Goal: Information Seeking & Learning: Learn about a topic

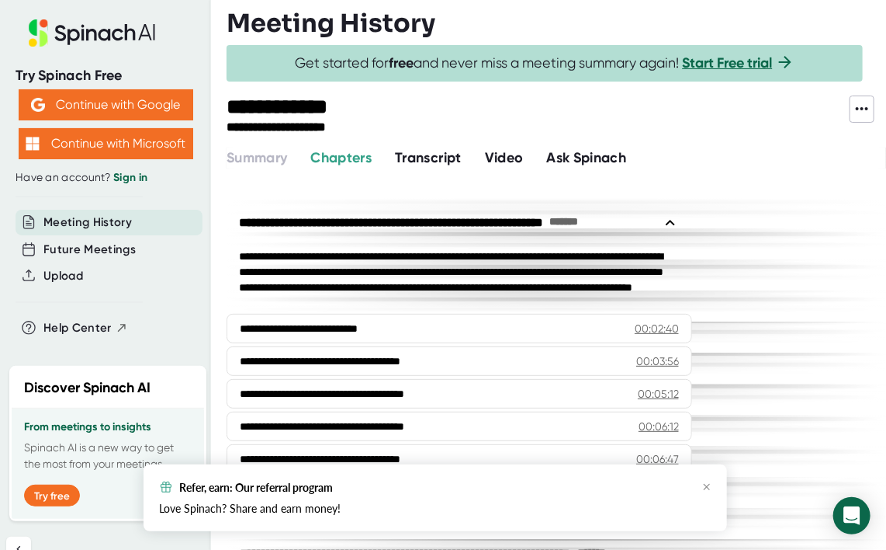
click at [509, 155] on span "Video" at bounding box center [504, 157] width 39 height 17
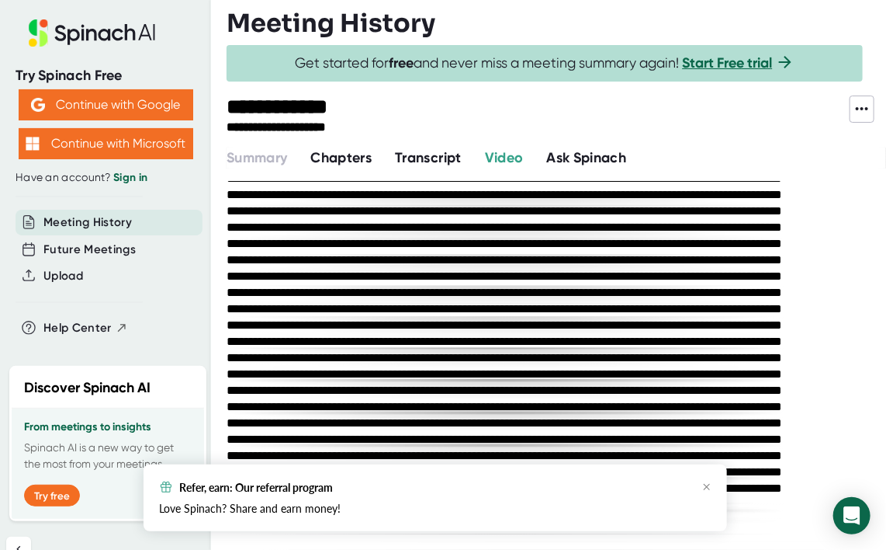
scroll to position [950, 0]
click at [709, 484] on icon "button" at bounding box center [707, 487] width 6 height 6
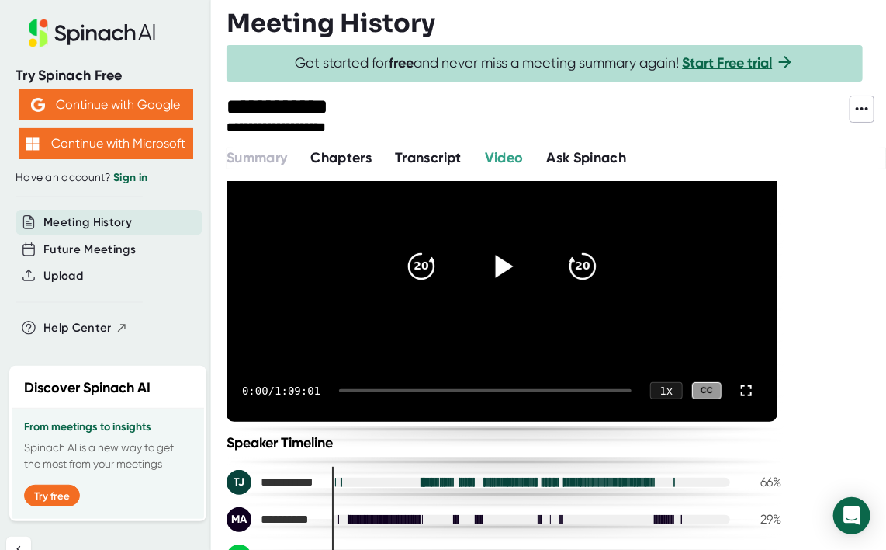
scroll to position [0, 0]
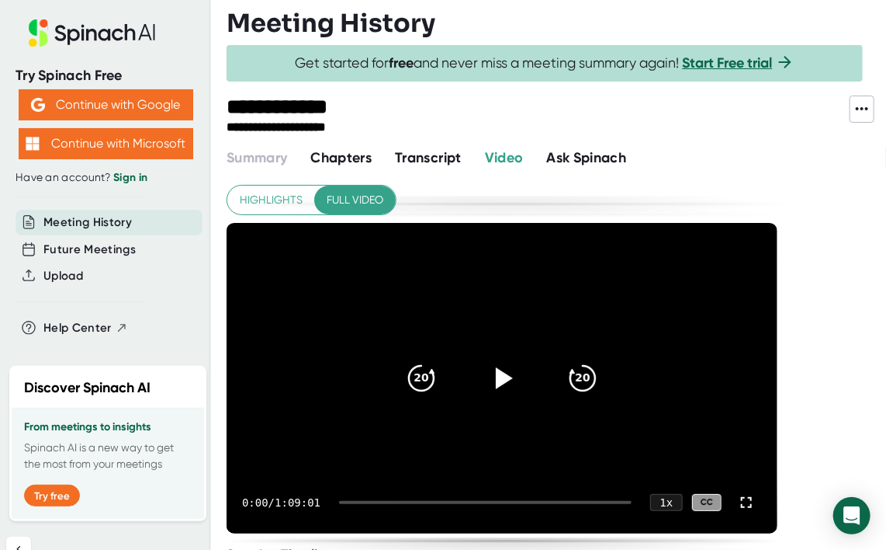
click at [351, 157] on span "Chapters" at bounding box center [340, 157] width 61 height 17
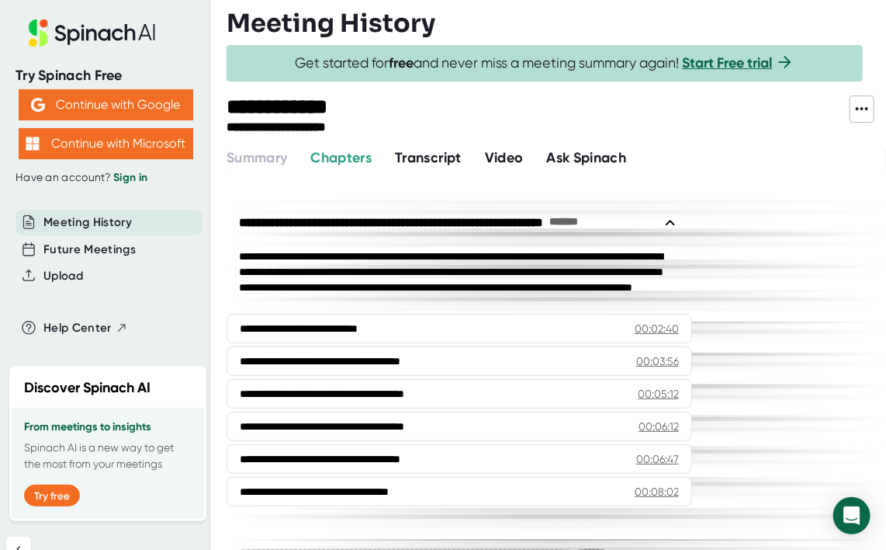
click at [516, 155] on span "Video" at bounding box center [504, 157] width 39 height 17
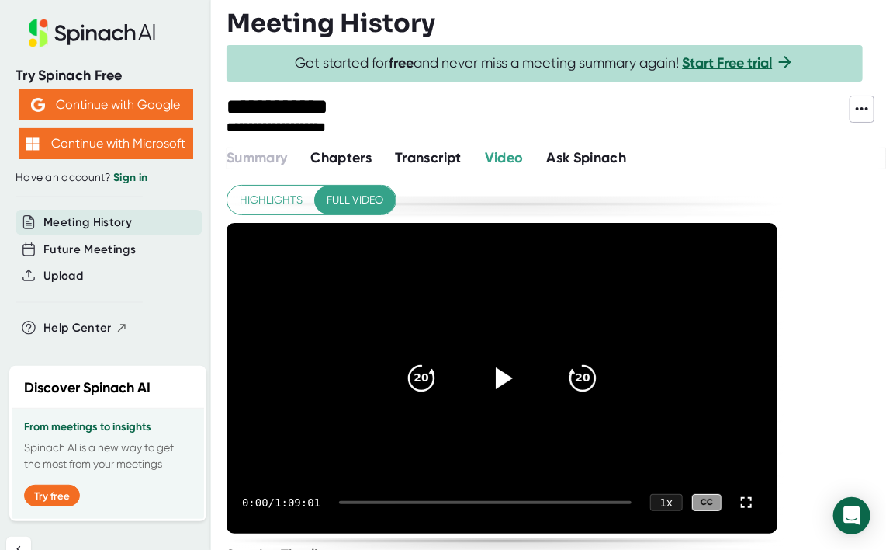
click at [581, 155] on span "Ask Spinach" at bounding box center [587, 157] width 80 height 17
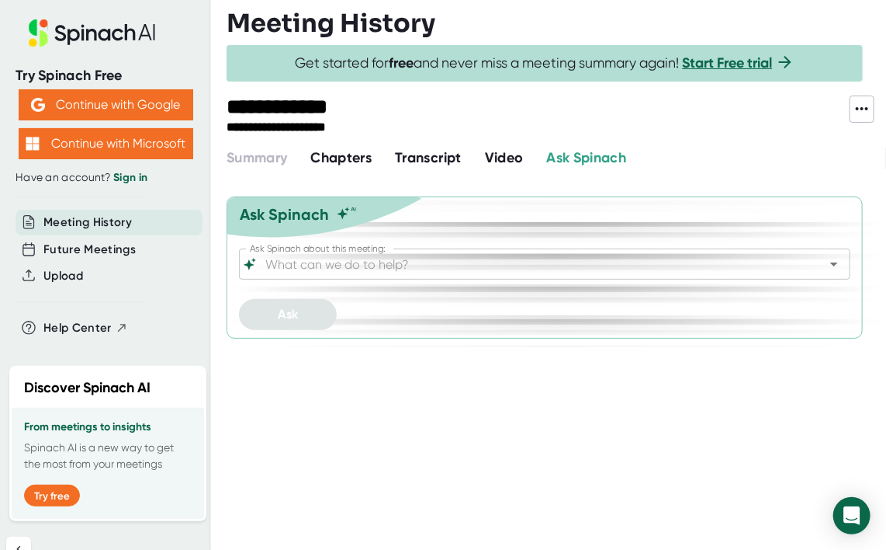
click at [345, 160] on span "Chapters" at bounding box center [340, 157] width 61 height 17
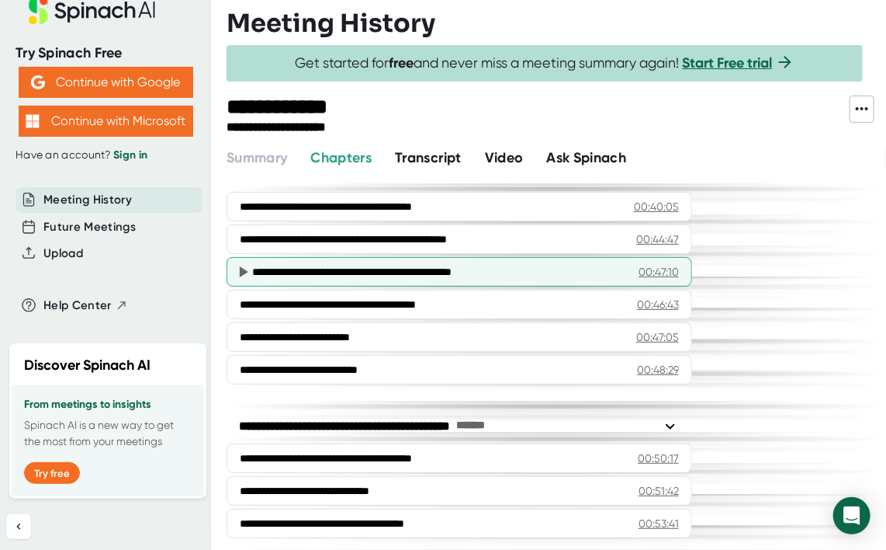
scroll to position [1683, 0]
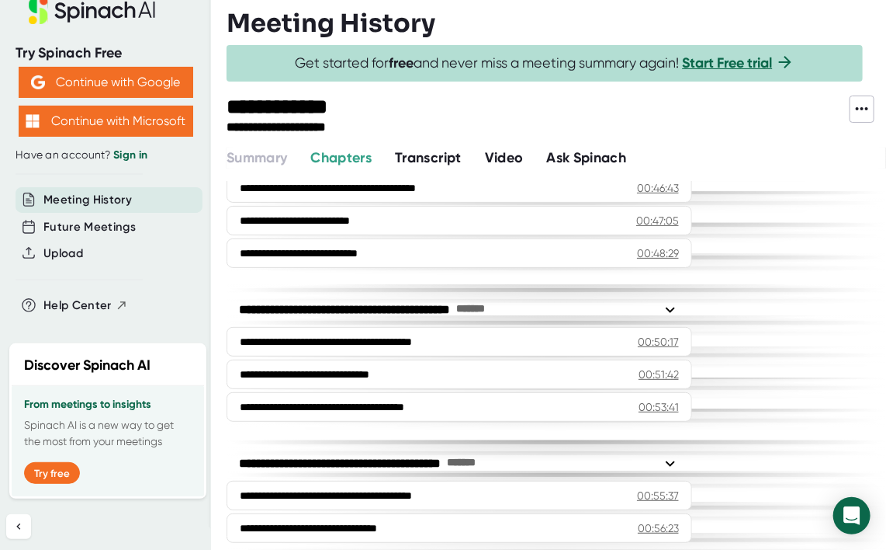
click at [449, 168] on button "Transcript" at bounding box center [428, 157] width 67 height 21
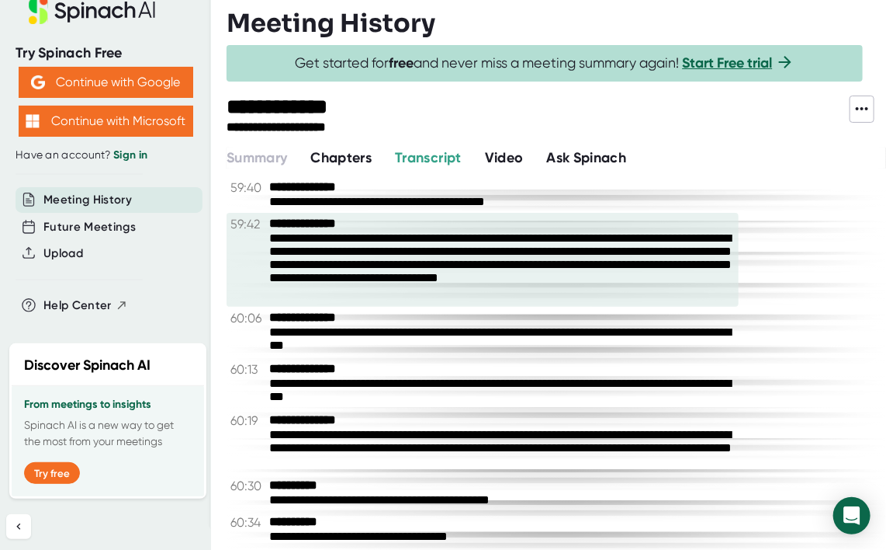
scroll to position [20985, 0]
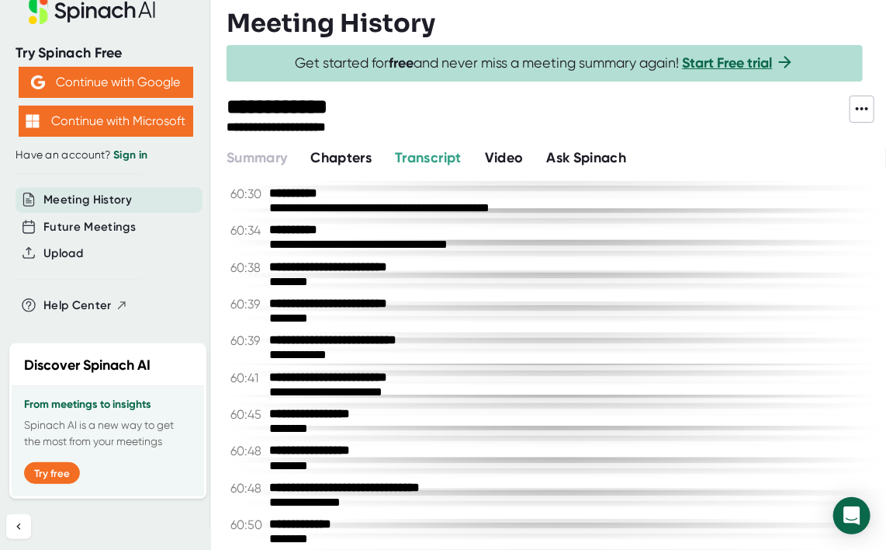
click at [505, 159] on span "Video" at bounding box center [504, 157] width 39 height 17
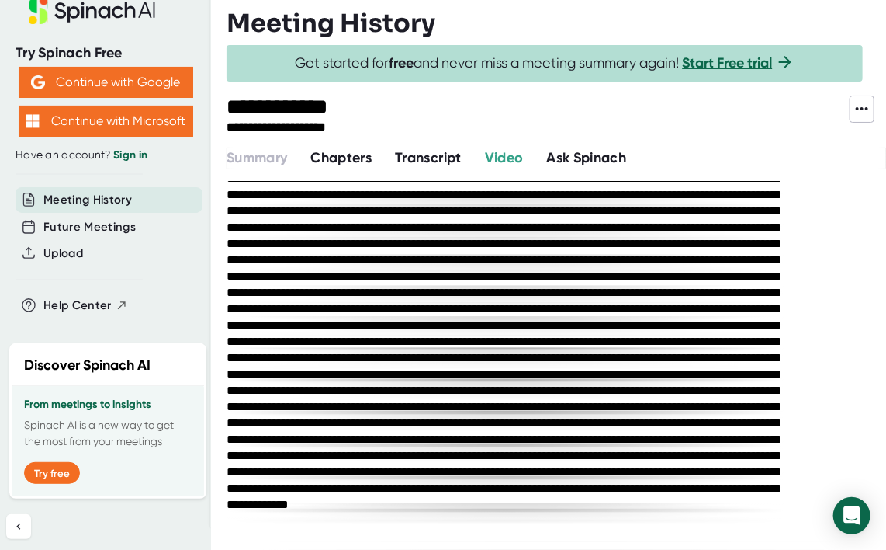
scroll to position [950, 0]
click at [595, 152] on span "Ask Spinach" at bounding box center [587, 157] width 80 height 17
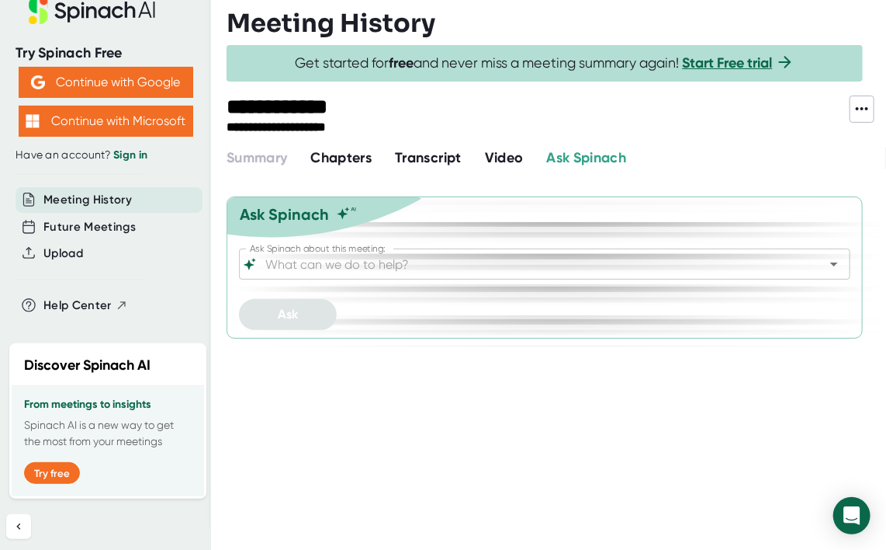
click at [860, 104] on icon at bounding box center [862, 108] width 19 height 19
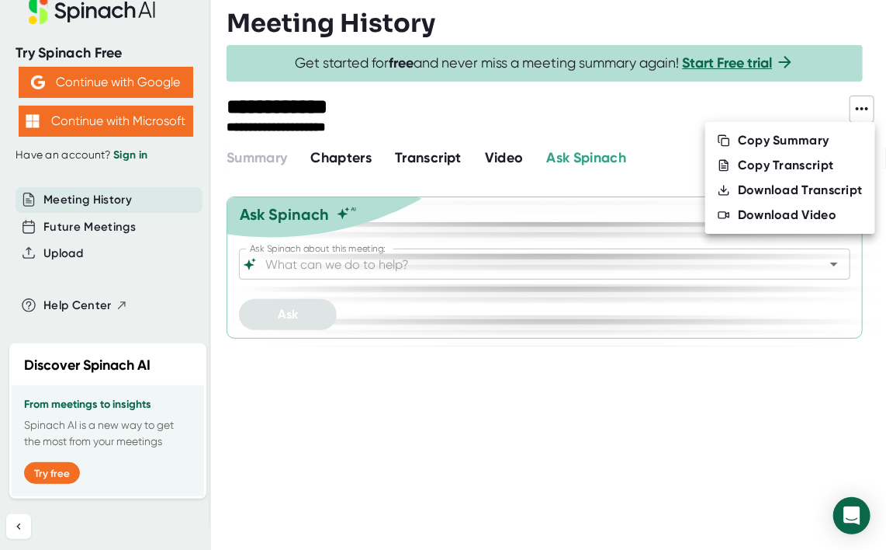
click at [798, 106] on div at bounding box center [443, 275] width 886 height 550
